Goal: Information Seeking & Learning: Learn about a topic

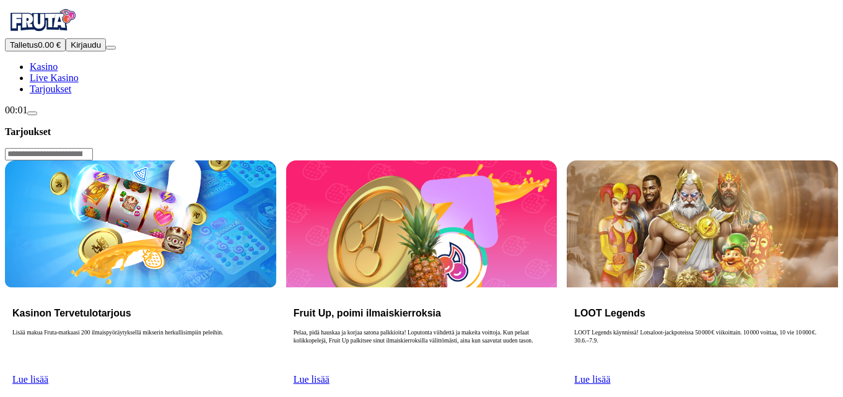
click at [71, 50] on span "Kirjaudu" at bounding box center [86, 44] width 30 height 9
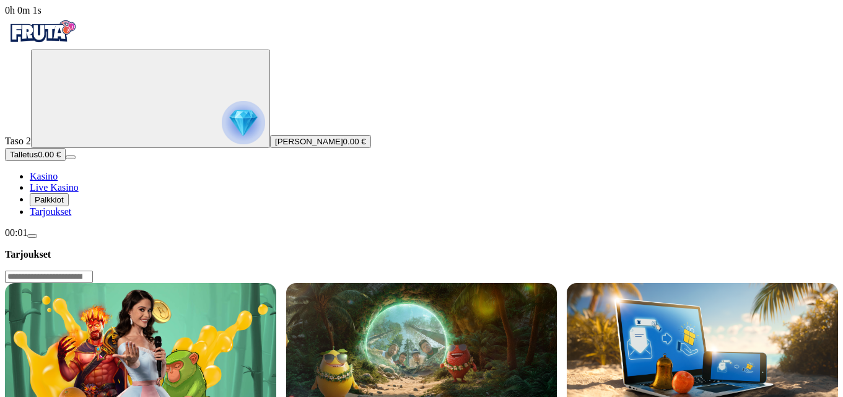
click at [222, 142] on img "Primary" at bounding box center [243, 122] width 43 height 43
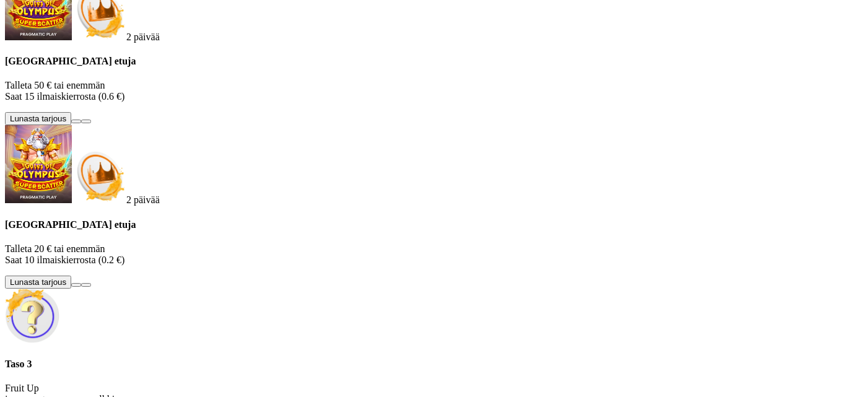
scroll to position [144, 0]
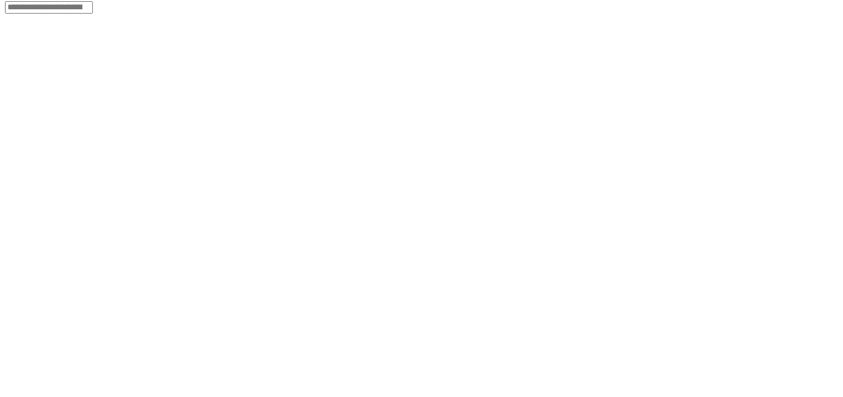
scroll to position [186, 0]
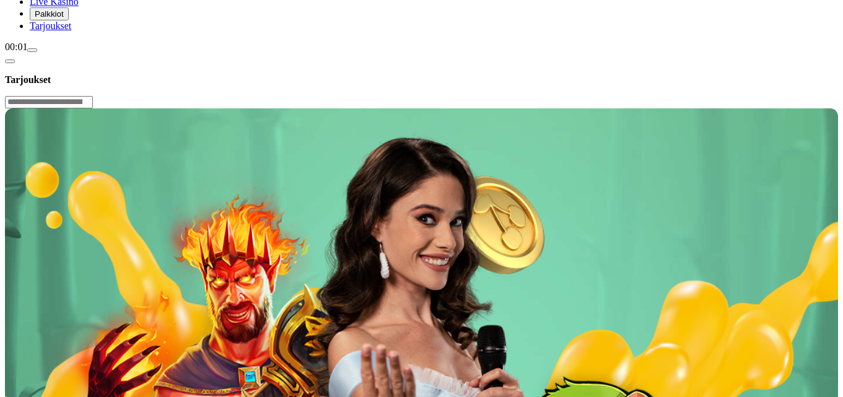
click at [184, 53] on header "Tarjoukset" at bounding box center [421, 81] width 833 height 56
click at [10, 61] on span "chevron-left icon" at bounding box center [10, 61] width 0 height 0
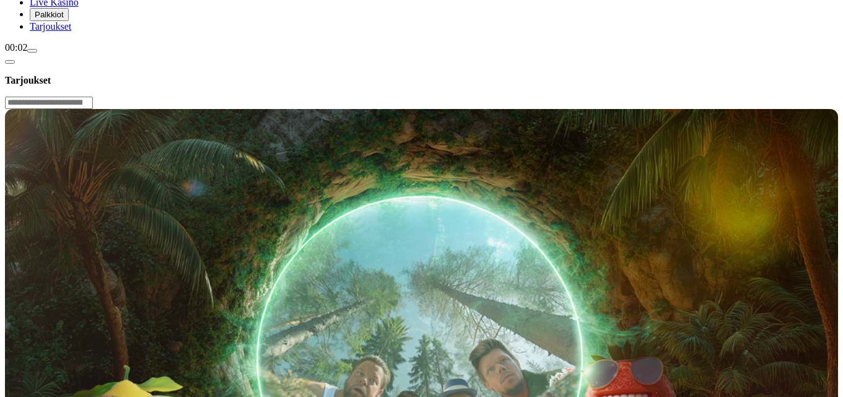
scroll to position [186, 0]
